Goal: Information Seeking & Learning: Learn about a topic

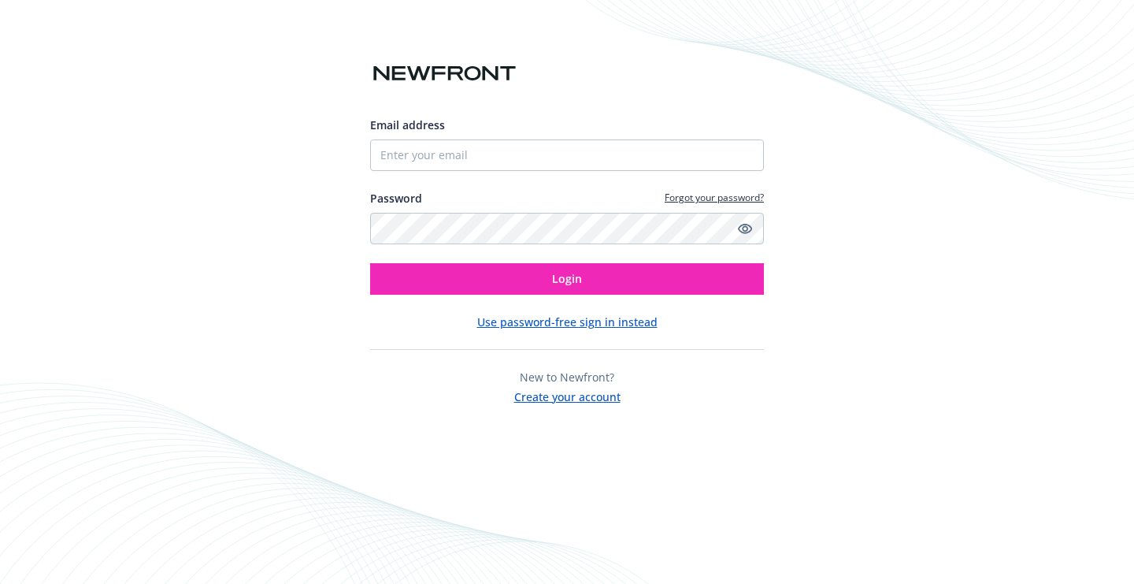
click at [496, 148] on input "Email address" at bounding box center [567, 155] width 394 height 32
type input "[EMAIL_ADDRESS][DOMAIN_NAME]"
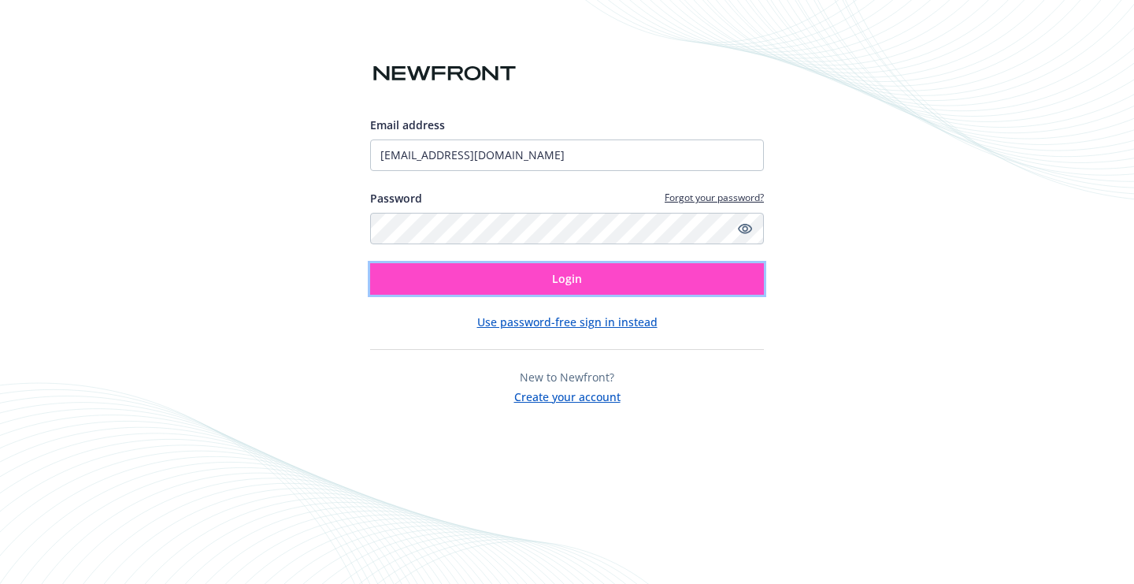
click at [530, 286] on button "Login" at bounding box center [567, 279] width 394 height 32
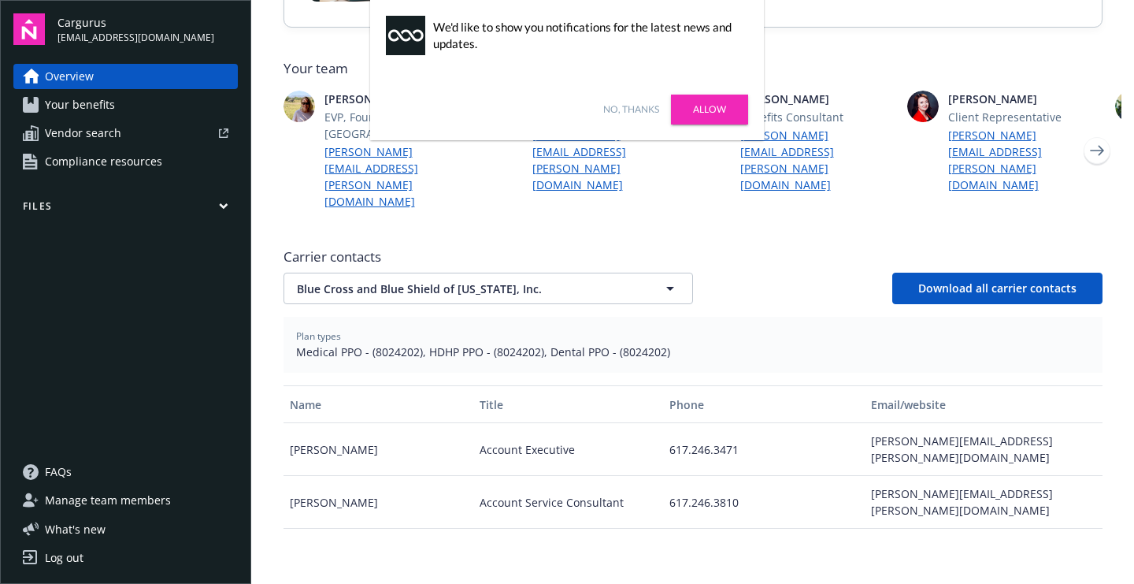
scroll to position [690, 0]
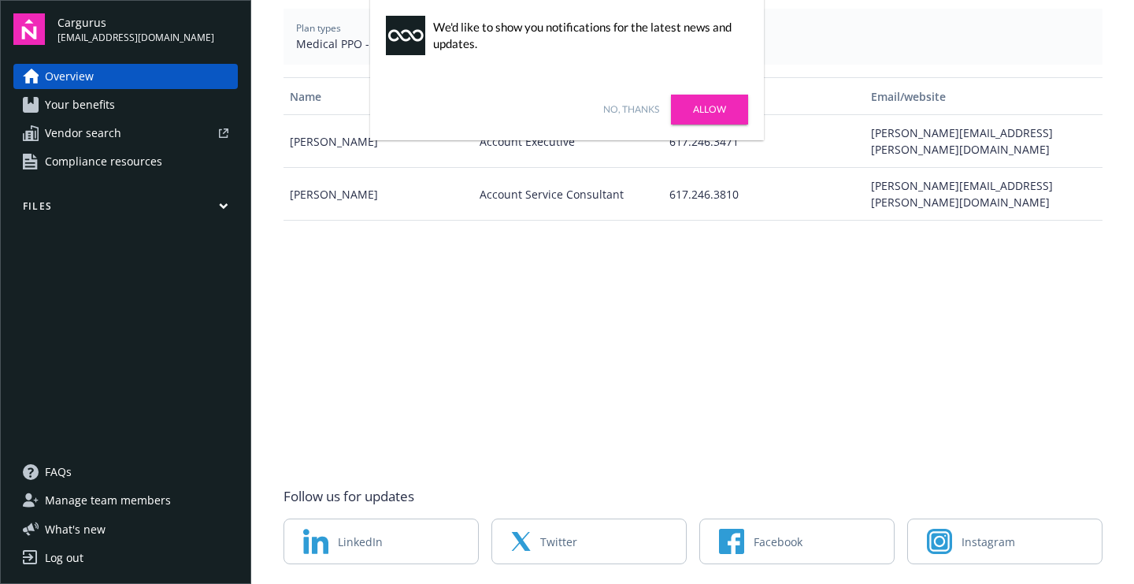
click at [705, 113] on link "Allow" at bounding box center [709, 110] width 77 height 30
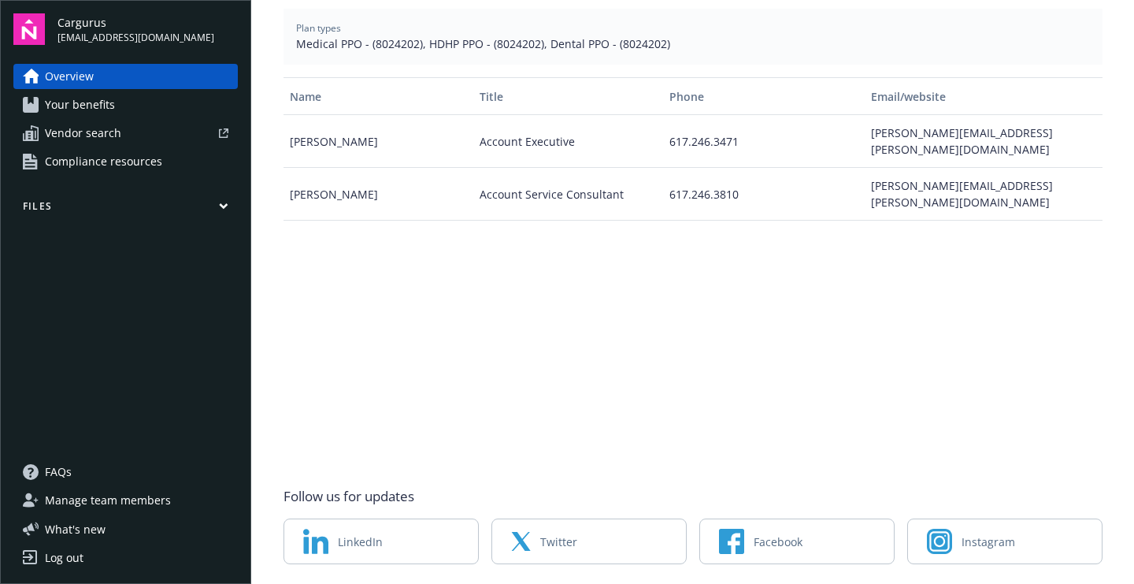
click at [83, 109] on span "Your benefits" at bounding box center [80, 104] width 70 height 25
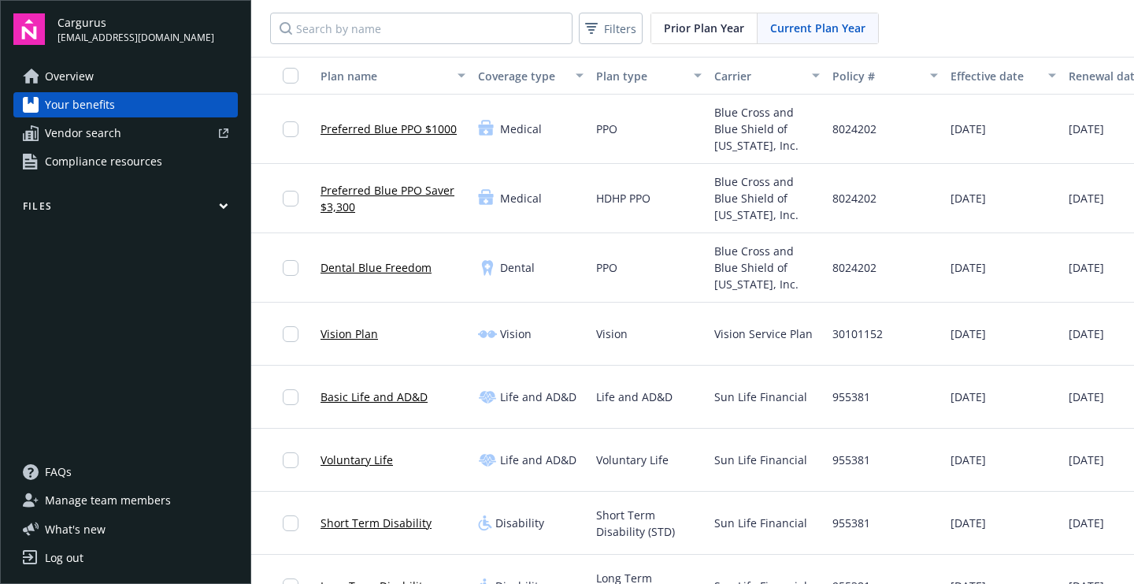
click at [109, 151] on span "Compliance resources" at bounding box center [103, 161] width 117 height 25
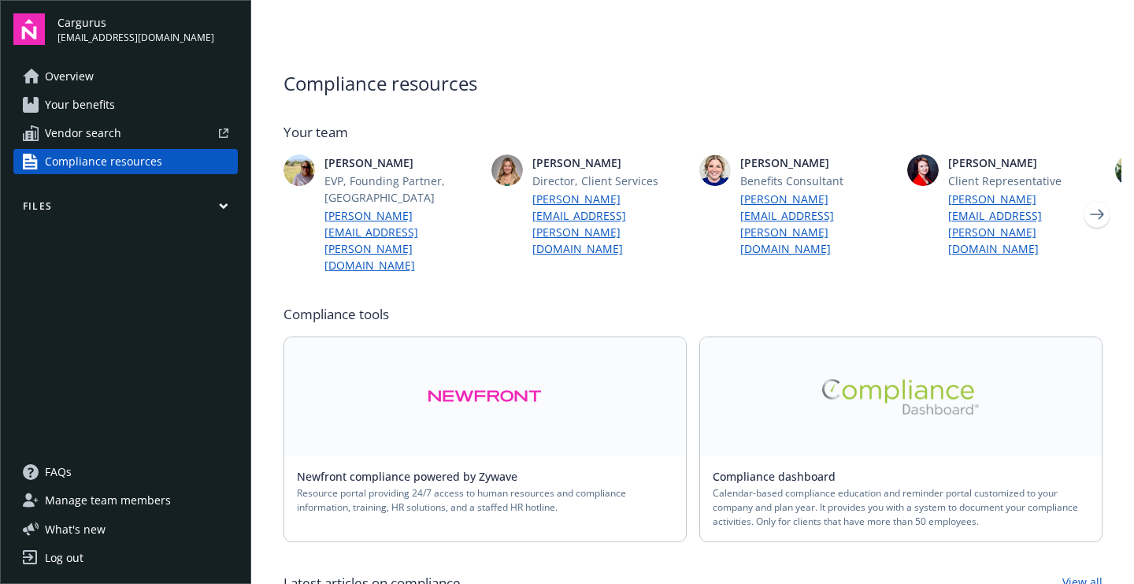
click at [96, 151] on span "Compliance resources" at bounding box center [103, 161] width 117 height 25
click at [97, 140] on span "Vendor search" at bounding box center [83, 133] width 76 height 25
click at [69, 98] on span "Your benefits" at bounding box center [80, 104] width 70 height 25
